Goal: Find contact information: Find contact information

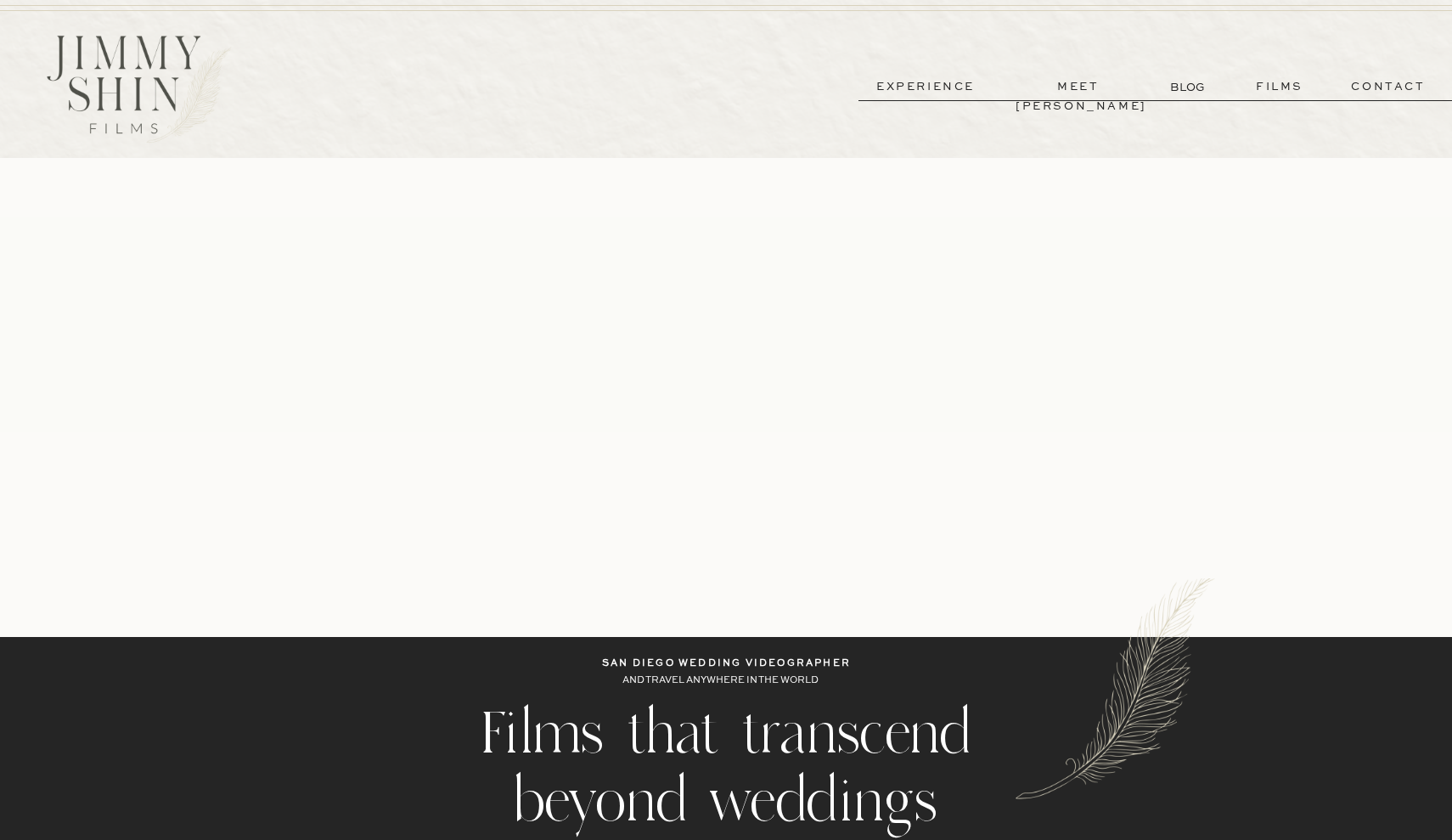
click at [1290, 86] on p "films" at bounding box center [1279, 87] width 83 height 20
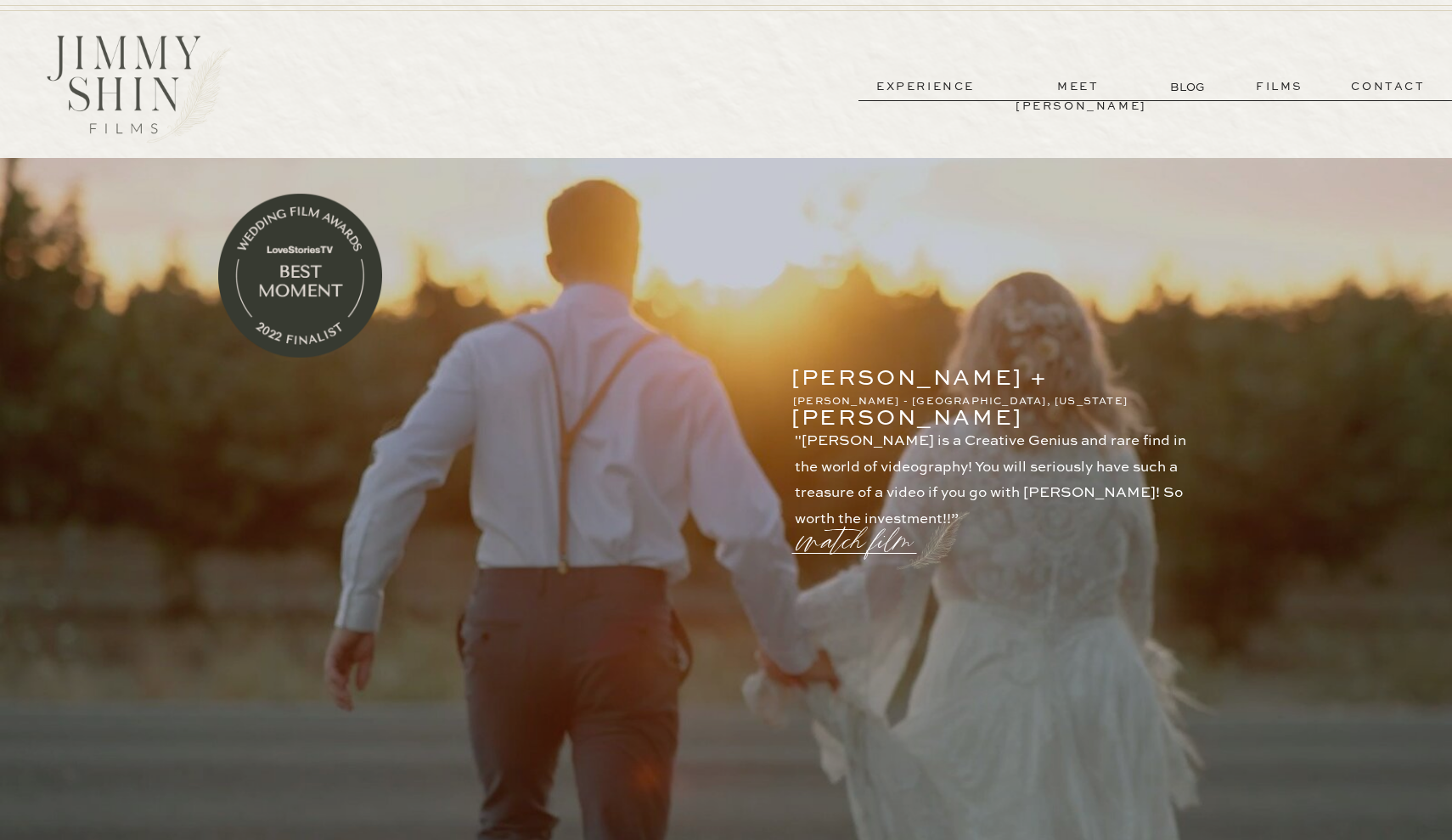
click at [1402, 88] on p "contact" at bounding box center [1388, 87] width 122 height 20
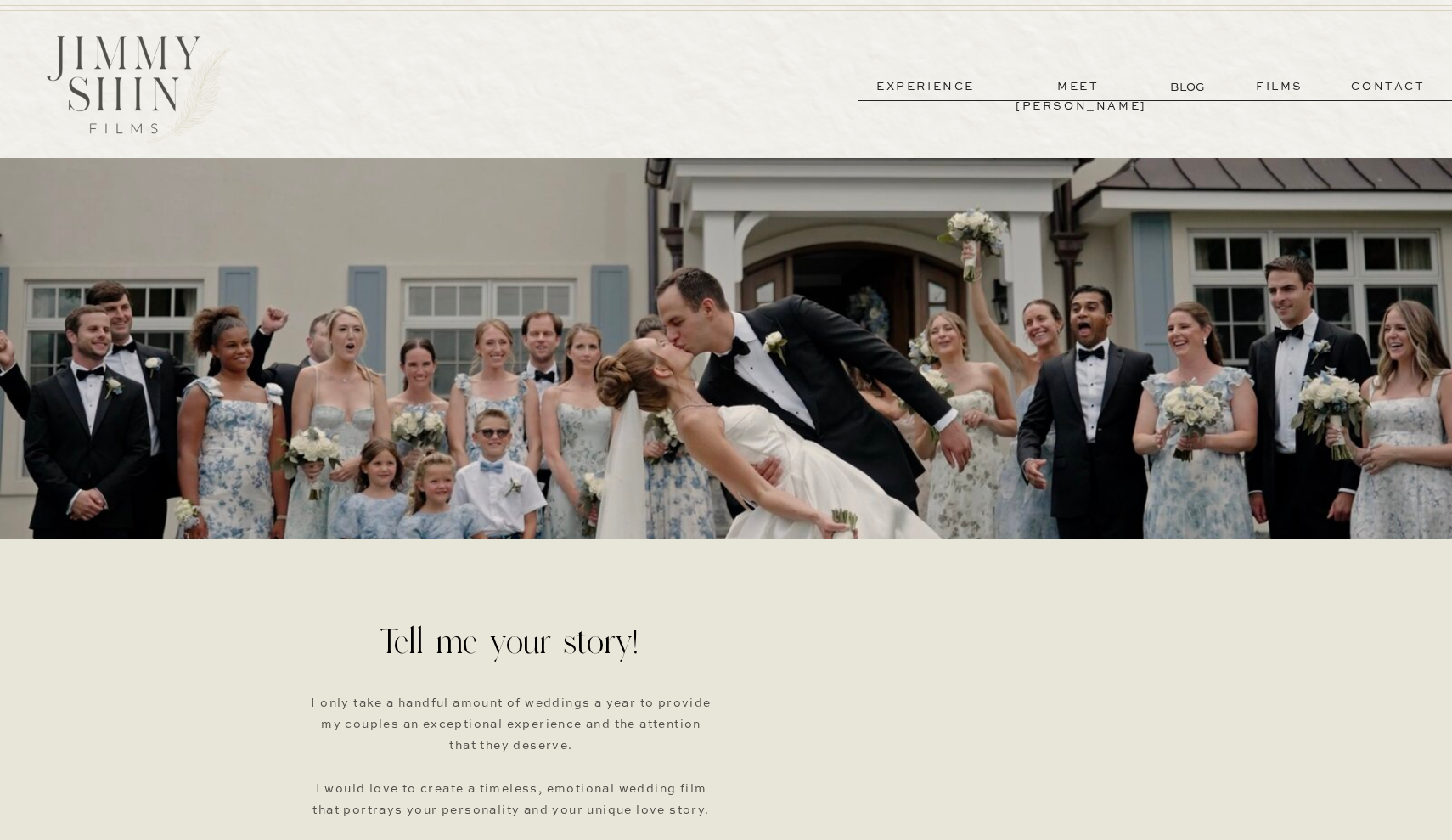
click at [164, 83] on div at bounding box center [139, 88] width 244 height 122
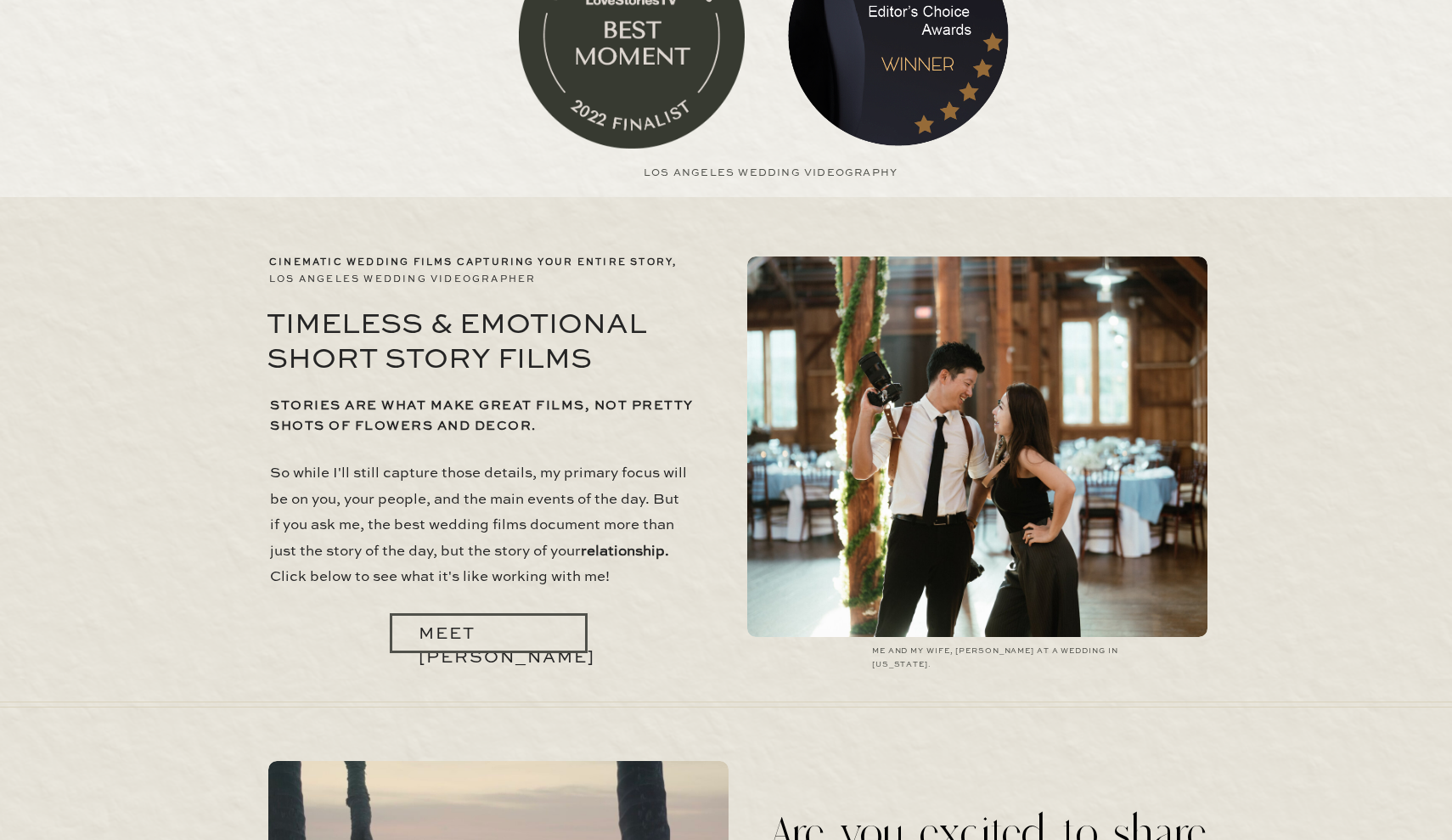
scroll to position [2100, 0]
